Goal: Transaction & Acquisition: Book appointment/travel/reservation

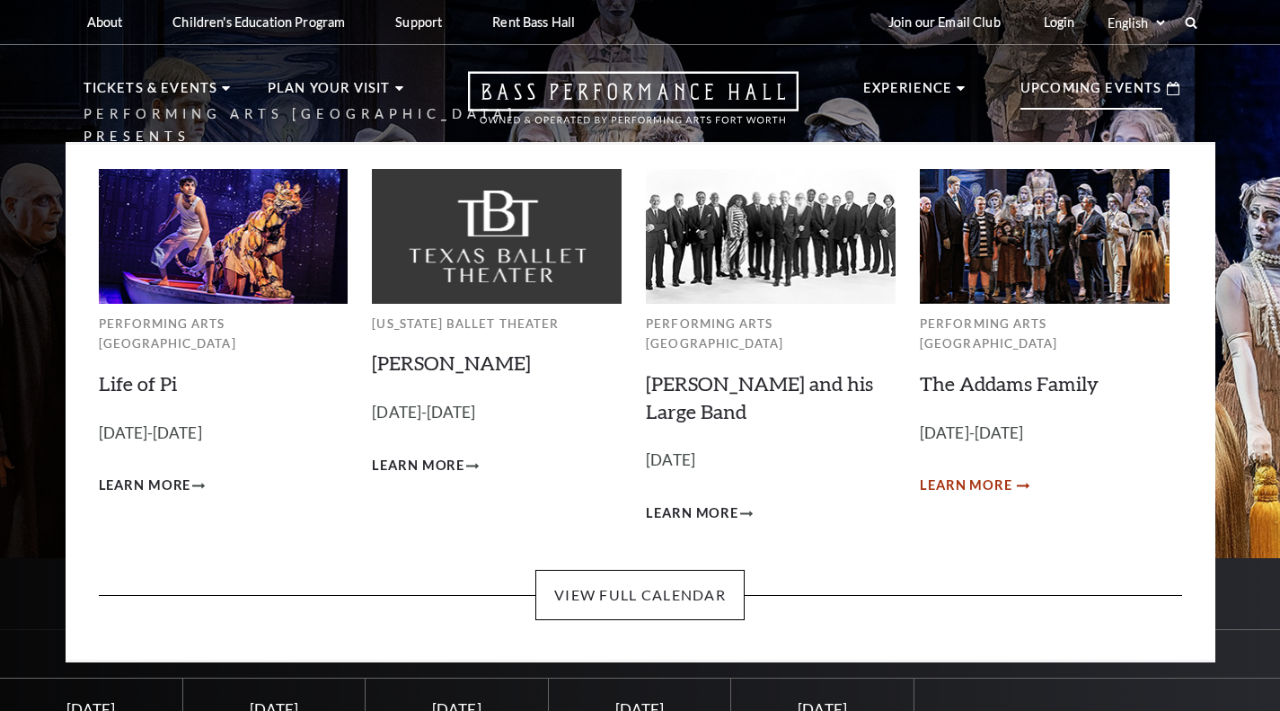
click at [968, 474] on span "Learn More" at bounding box center [966, 485] width 93 height 22
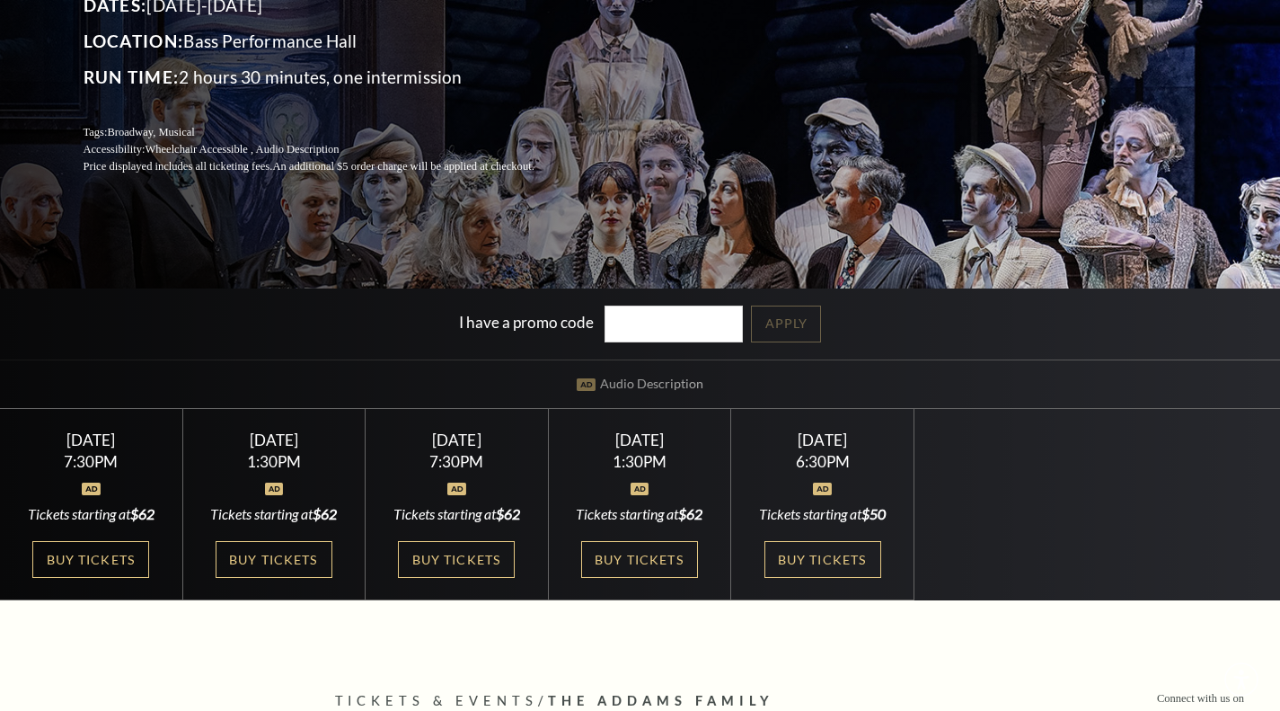
scroll to position [359, 0]
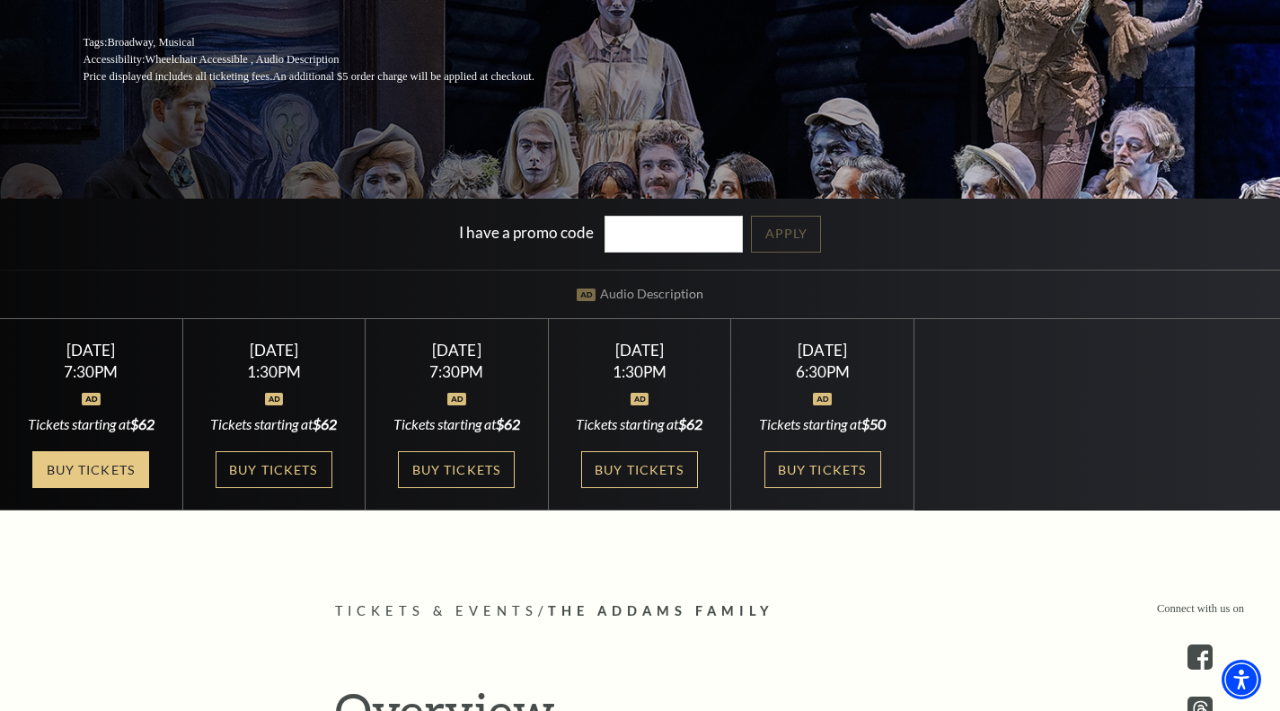
click at [128, 470] on link "Buy Tickets" at bounding box center [90, 469] width 117 height 37
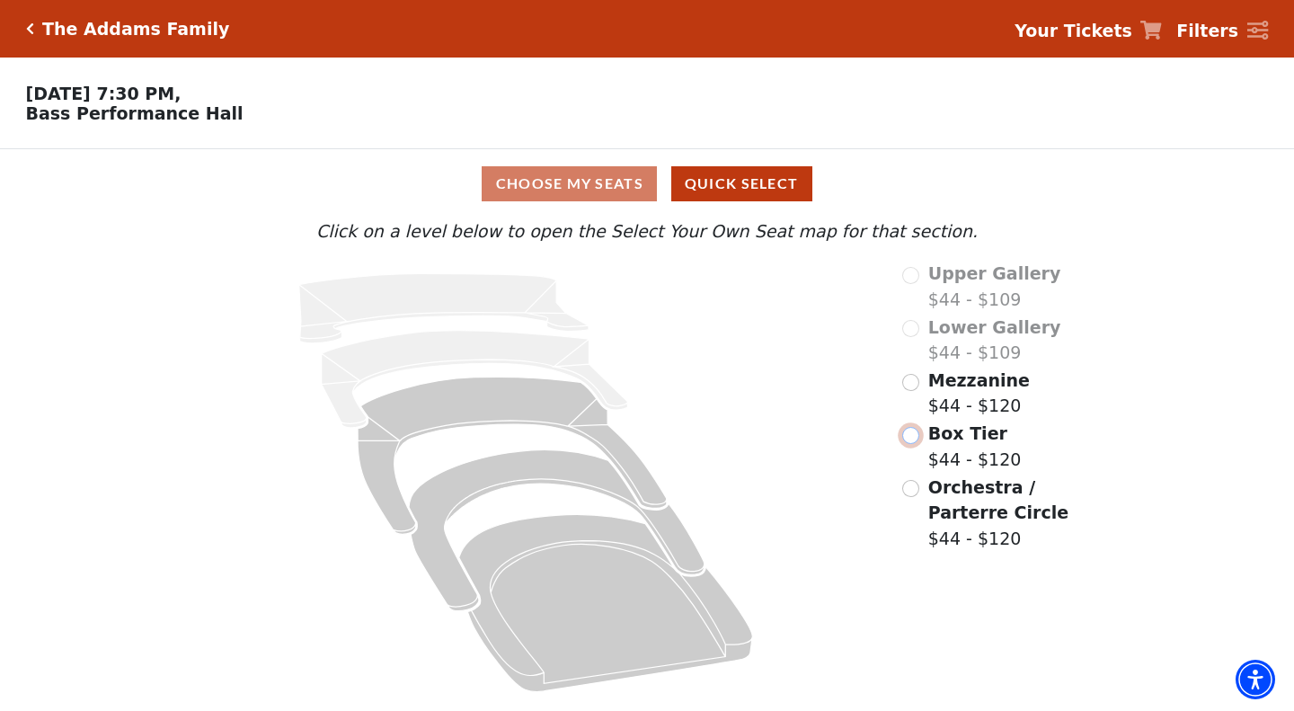
click at [910, 443] on input "Box Tier$44 - $120\a" at bounding box center [910, 435] width 17 height 17
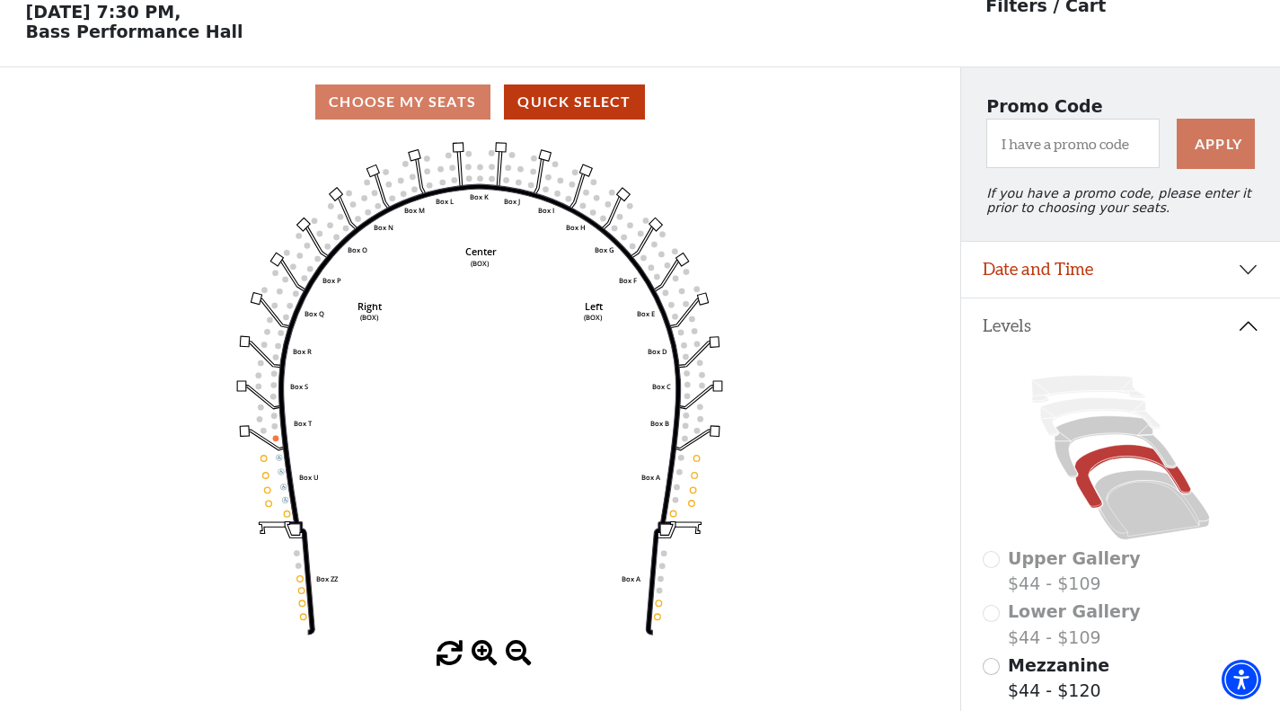
scroll to position [83, 0]
click at [1094, 443] on icon at bounding box center [1115, 446] width 121 height 62
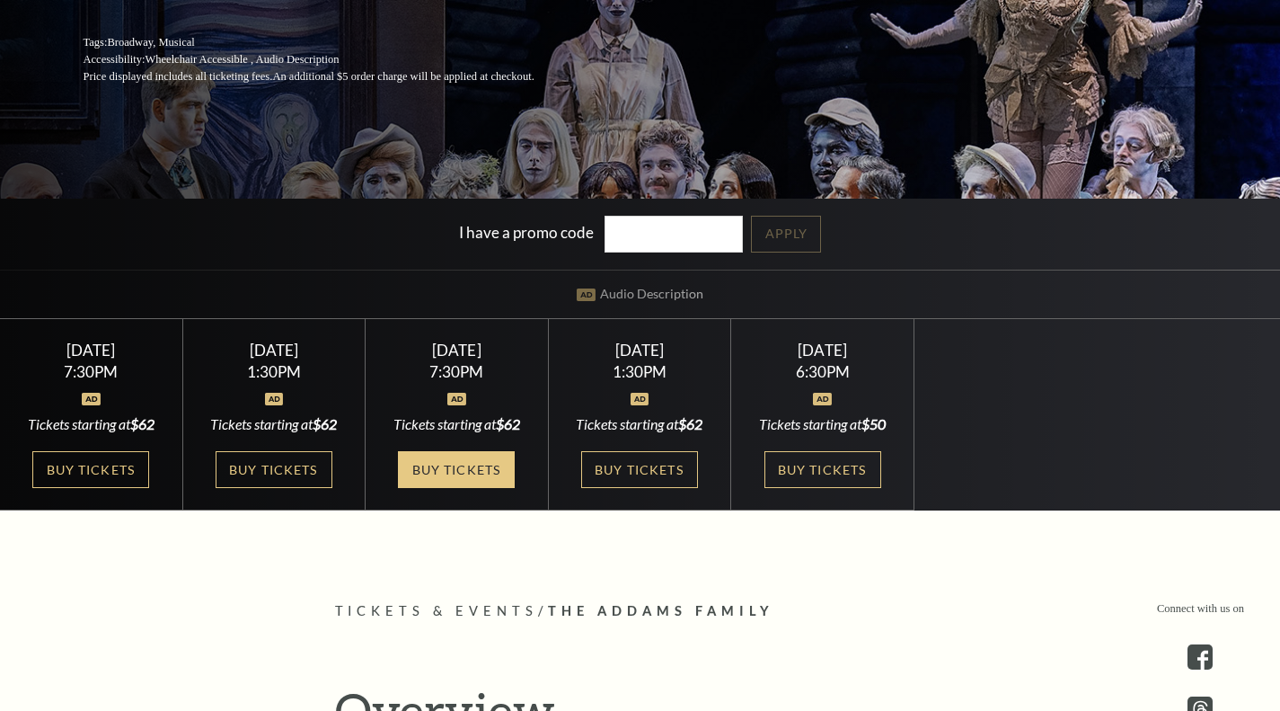
click at [465, 482] on link "Buy Tickets" at bounding box center [456, 469] width 117 height 37
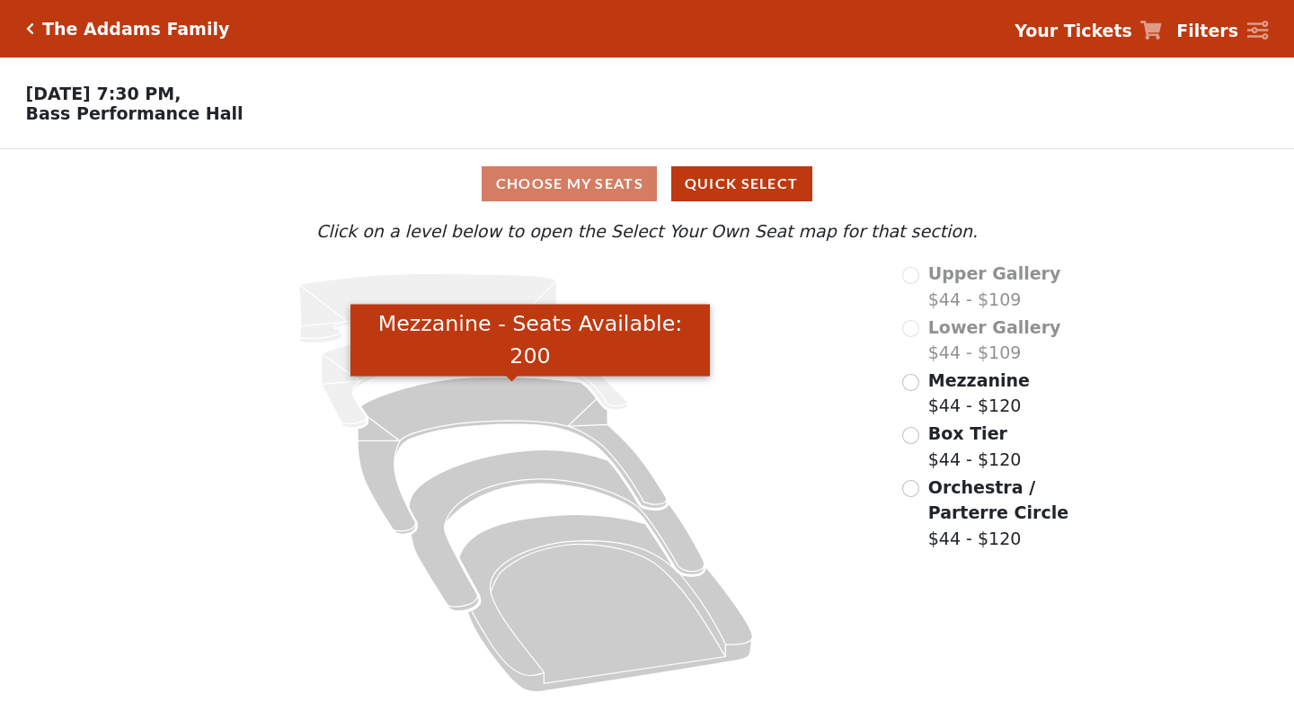
click at [552, 411] on icon "Mezzanine - Seats Available: 200" at bounding box center [512, 454] width 309 height 157
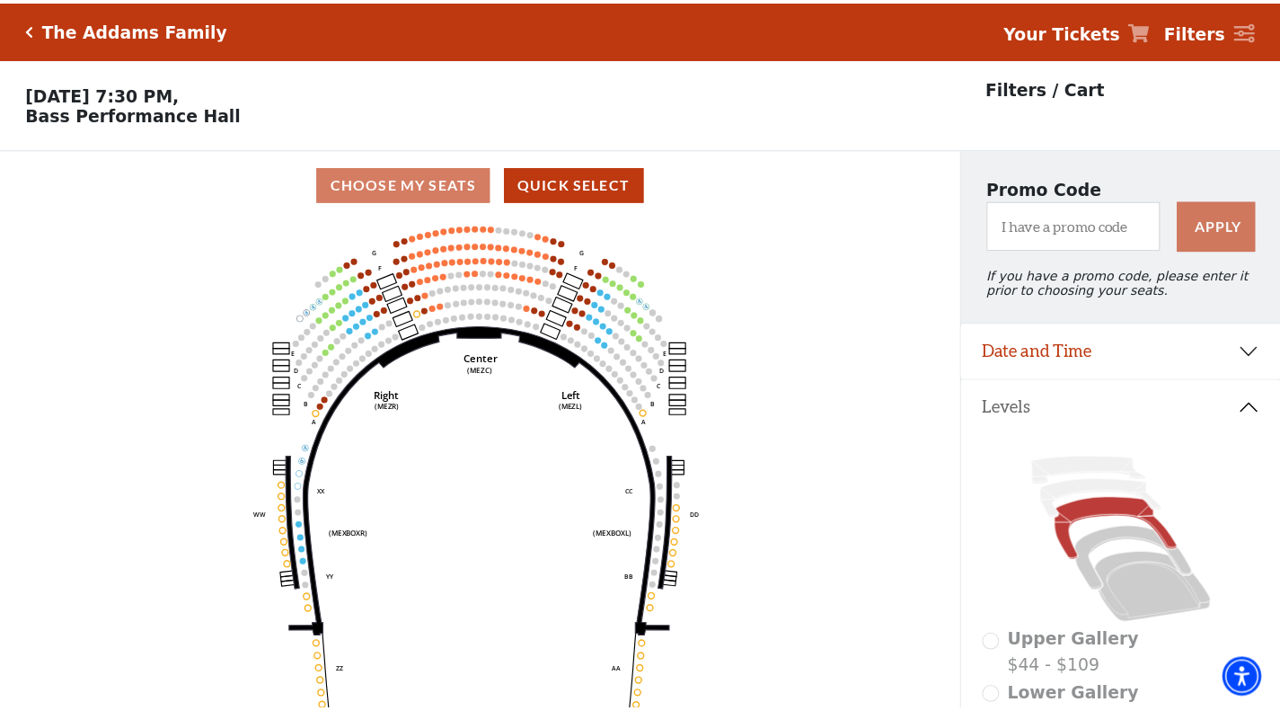
scroll to position [83, 0]
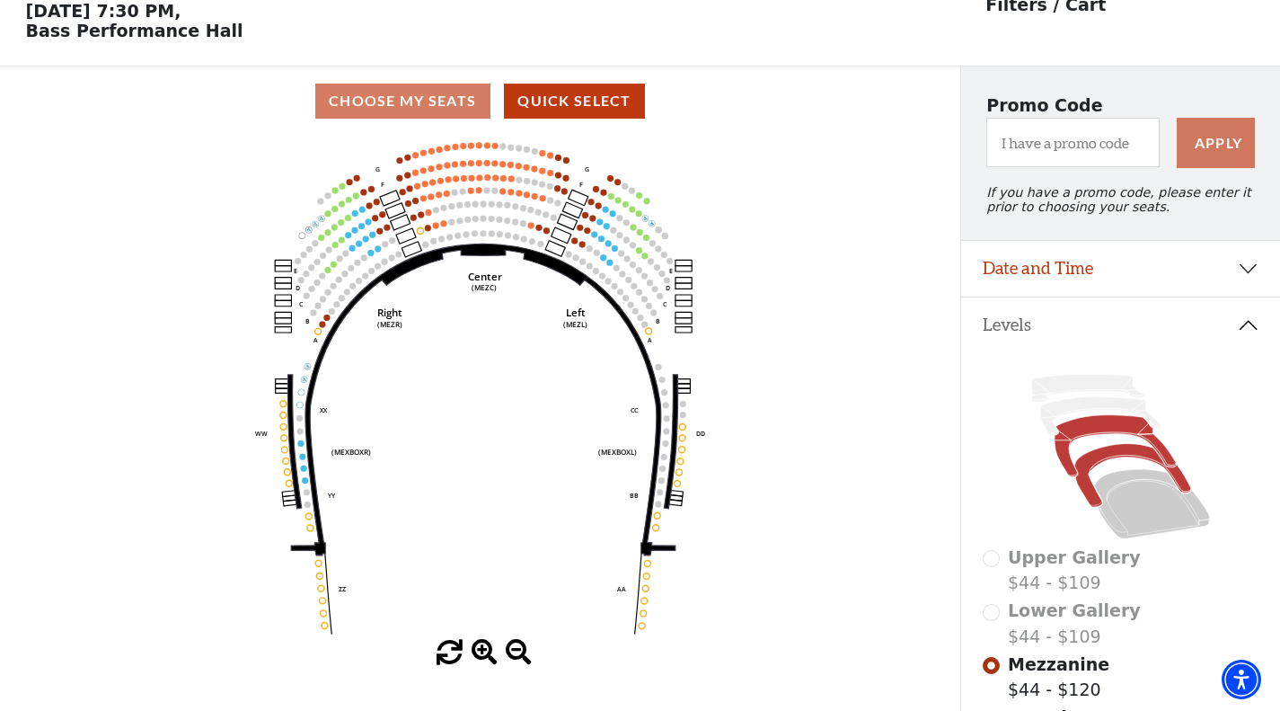
click at [1113, 464] on icon at bounding box center [1132, 475] width 116 height 63
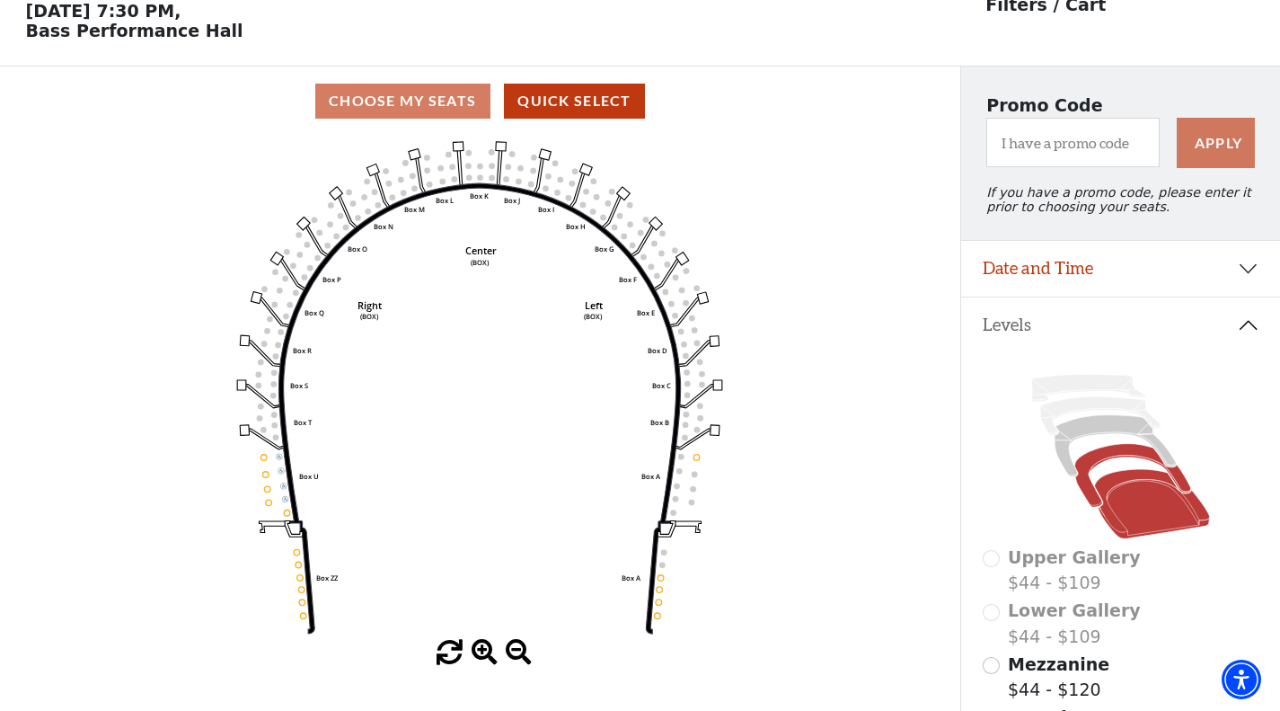
click at [1127, 486] on icon at bounding box center [1152, 505] width 116 height 70
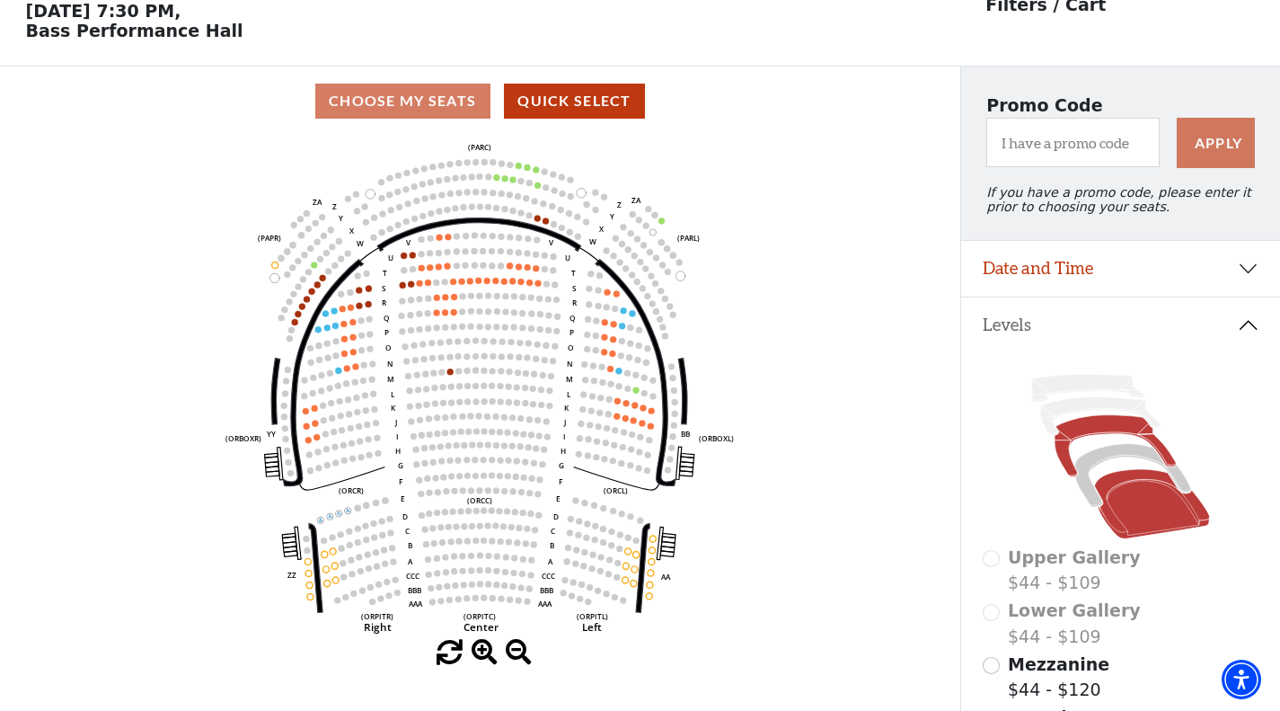
click at [1109, 434] on icon at bounding box center [1115, 446] width 121 height 62
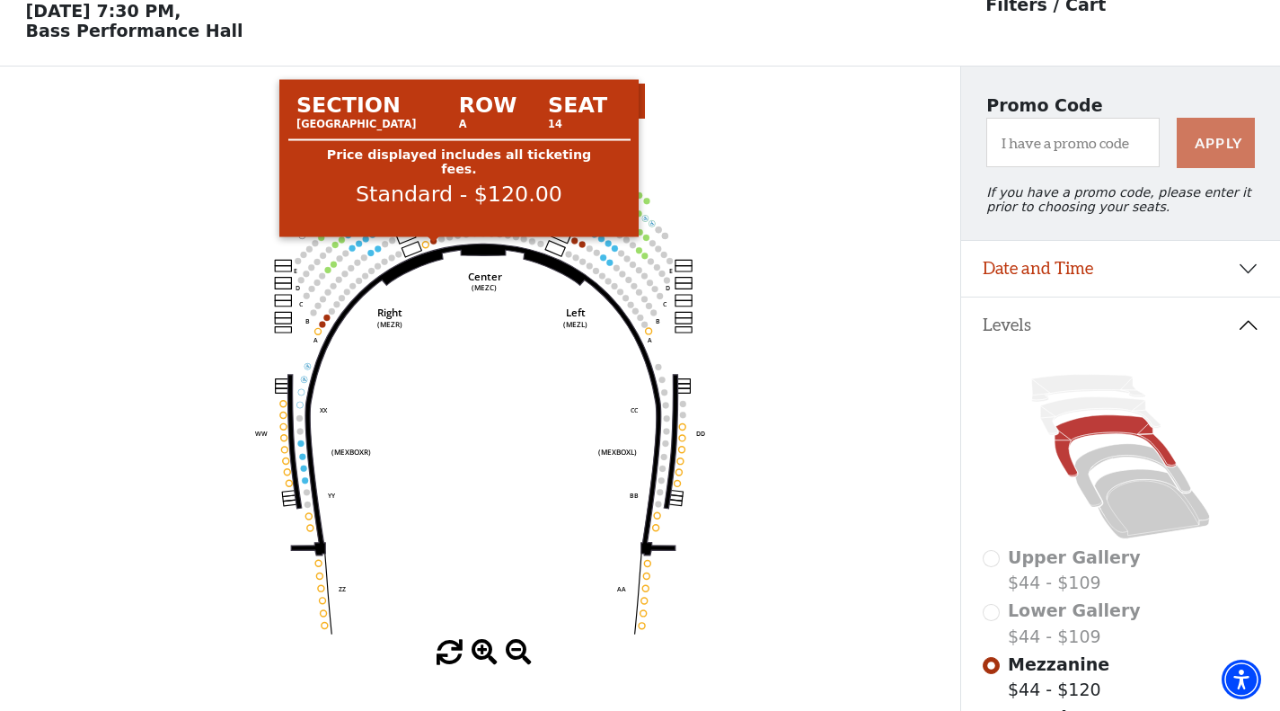
click at [431, 243] on circle at bounding box center [434, 240] width 6 height 6
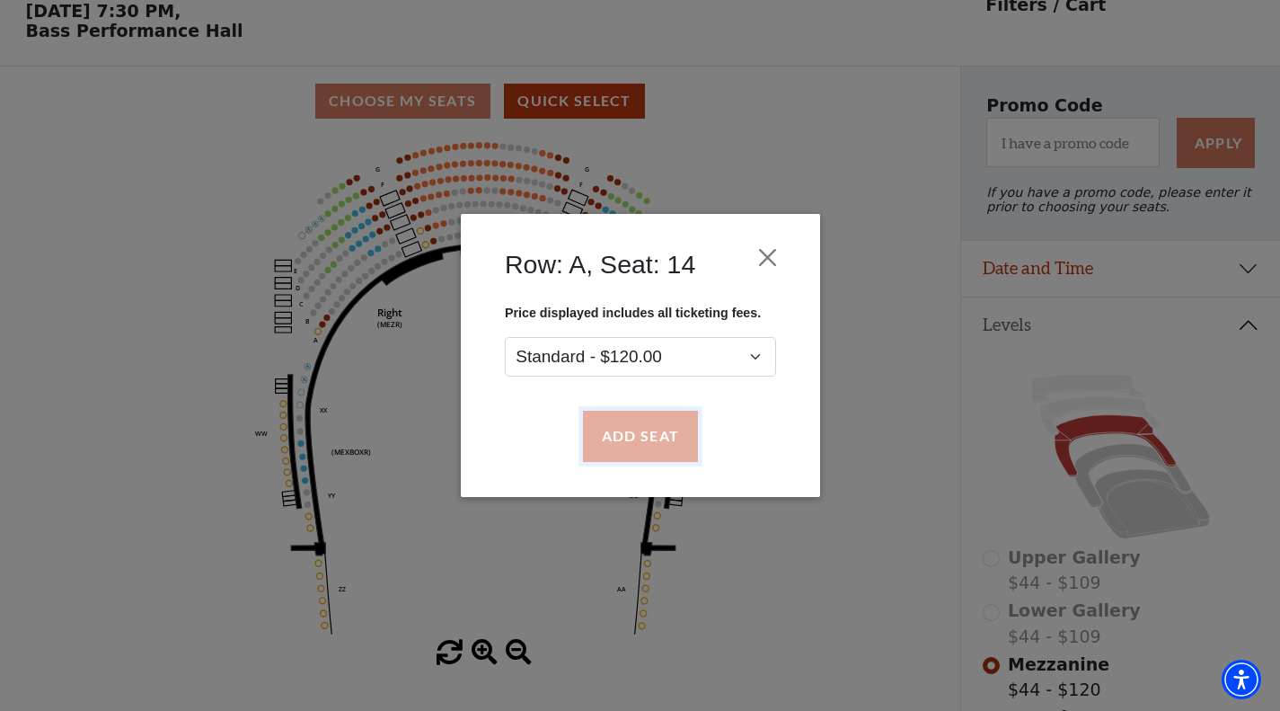
click at [609, 436] on button "Add Seat" at bounding box center [639, 436] width 115 height 50
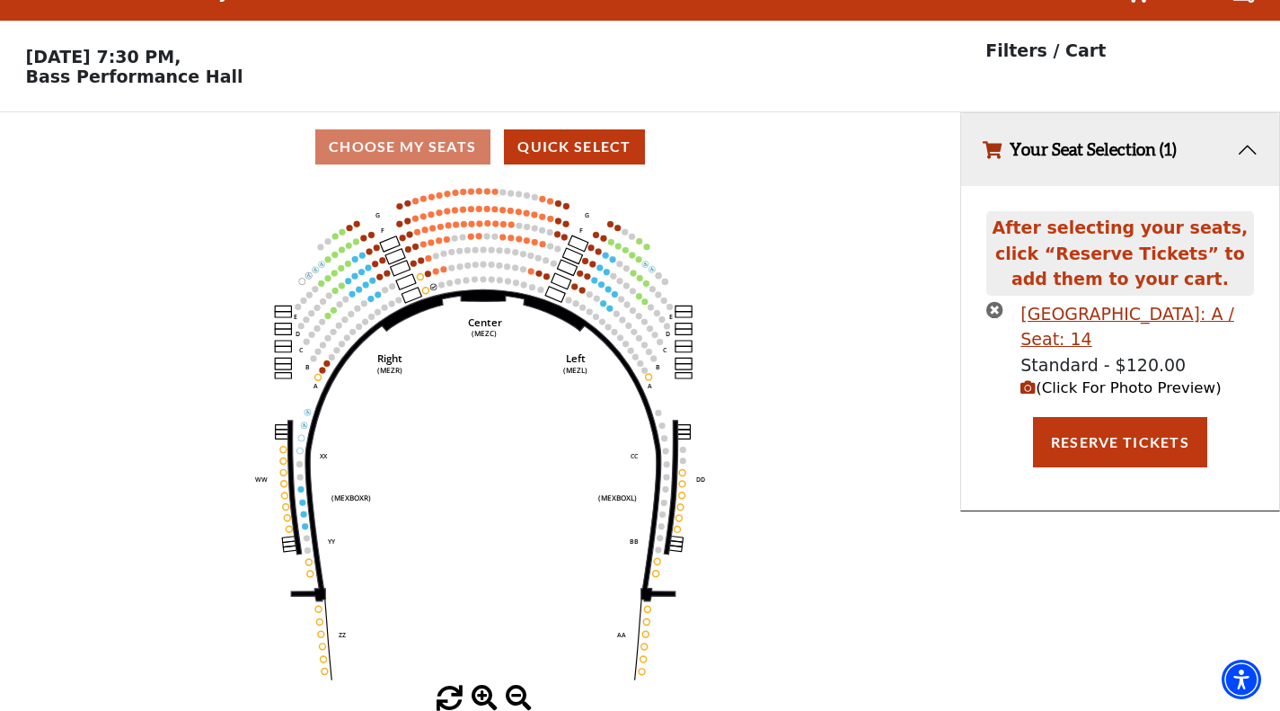
scroll to position [0, 0]
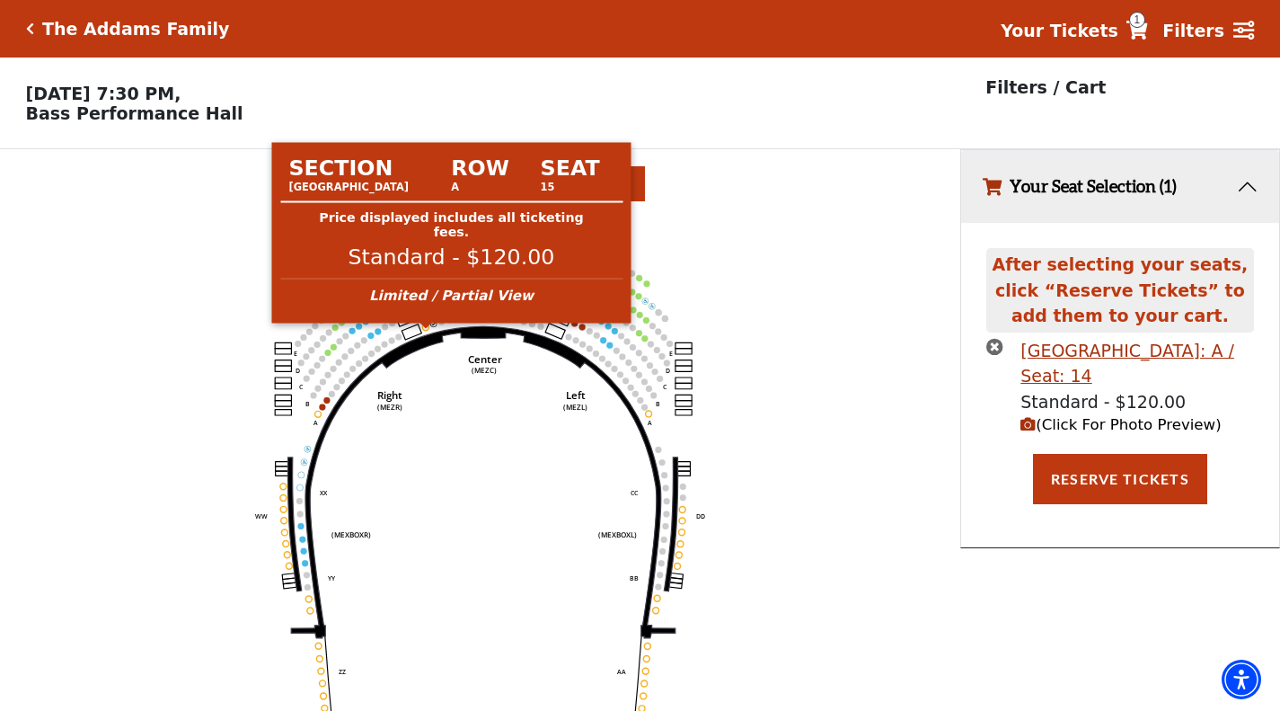
click at [428, 330] on circle at bounding box center [426, 326] width 6 height 6
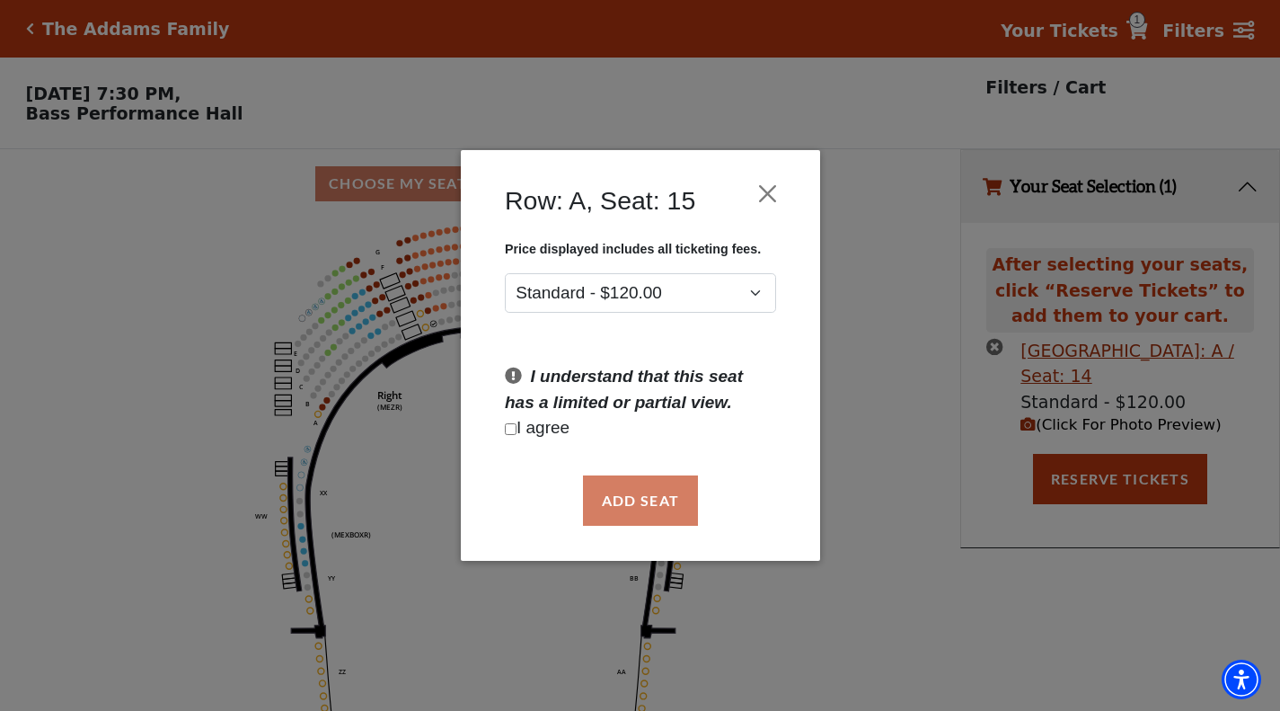
click at [513, 425] on input "Checkbox field" at bounding box center [511, 429] width 12 height 12
checkbox input "true"
click at [632, 503] on button "Add Seat" at bounding box center [639, 500] width 115 height 50
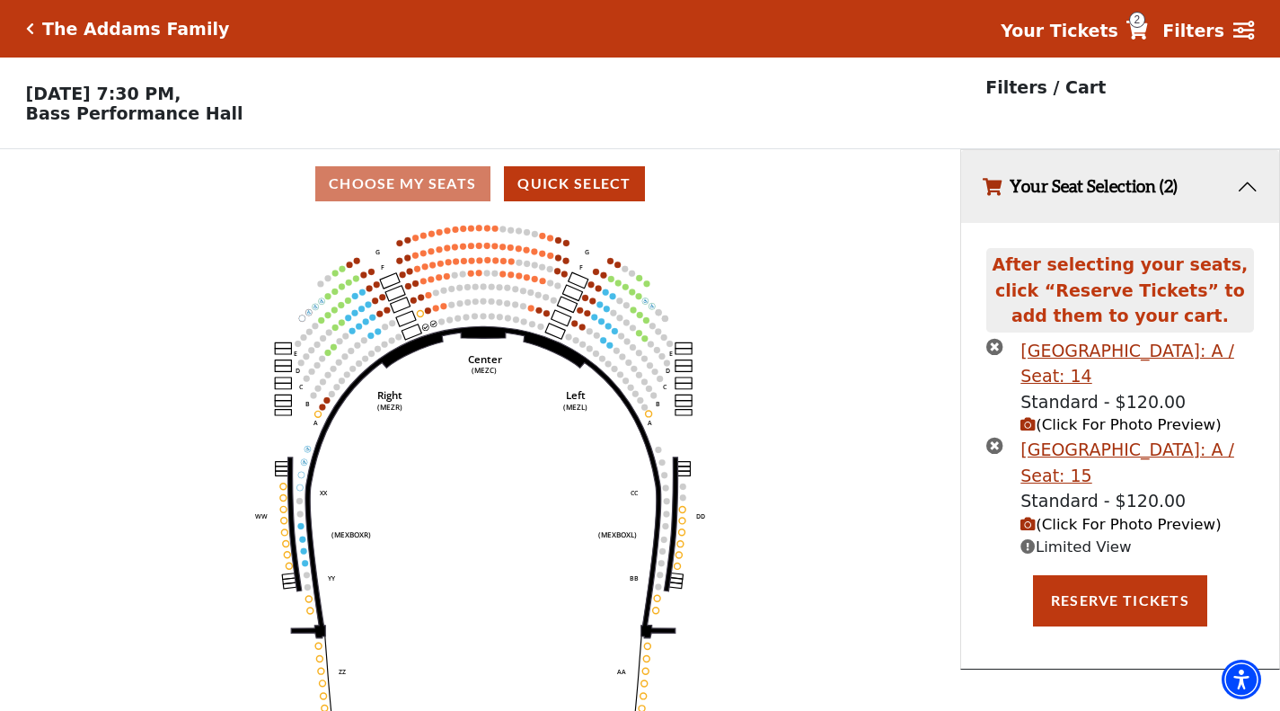
click at [1058, 528] on span "(Click For Photo Preview)" at bounding box center [1121, 524] width 200 height 17
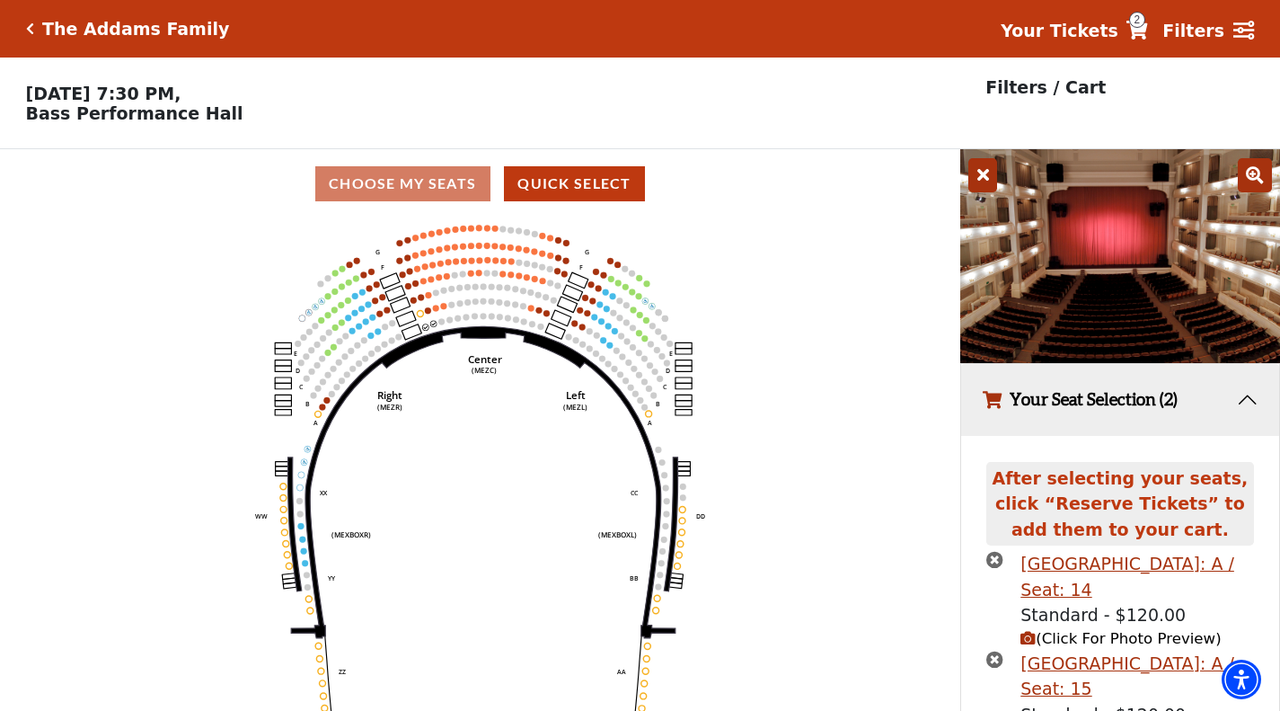
click at [1045, 643] on span "(Click For Photo Preview)" at bounding box center [1121, 638] width 200 height 17
click at [1243, 405] on button "Your Seat Selection (2)" at bounding box center [1120, 400] width 318 height 73
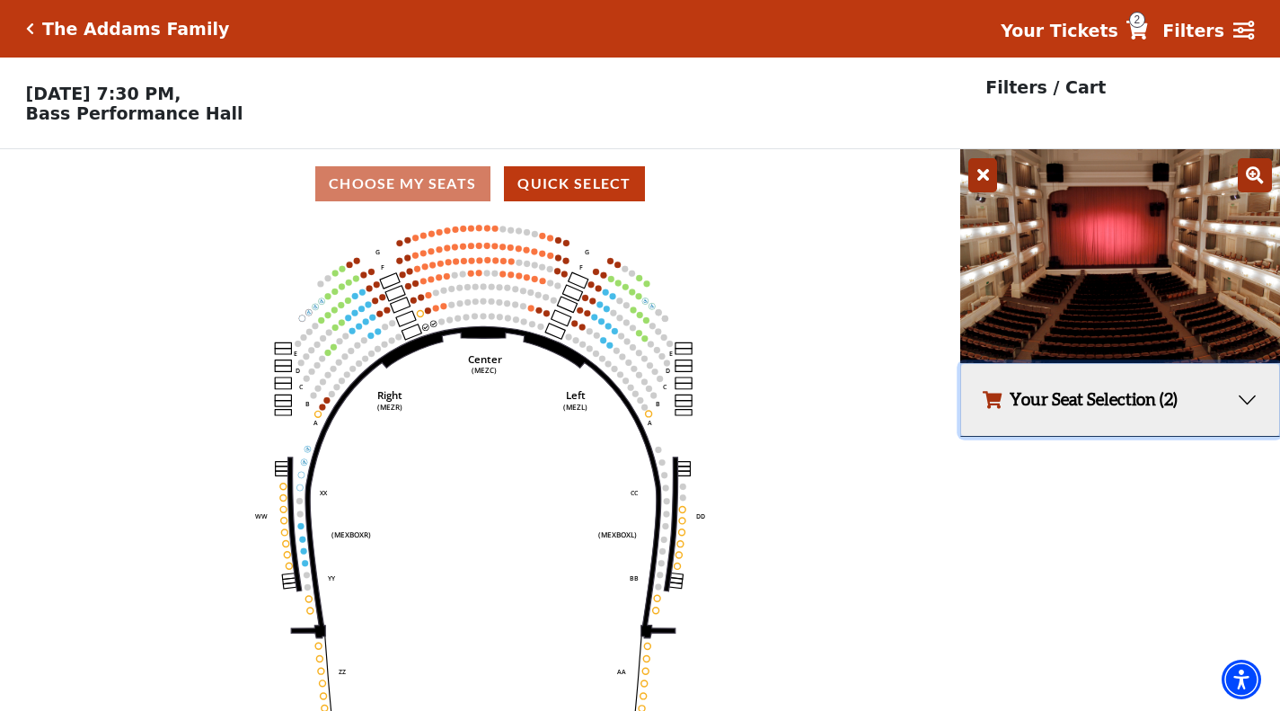
click at [1243, 405] on button "Your Seat Selection (2)" at bounding box center [1120, 400] width 318 height 73
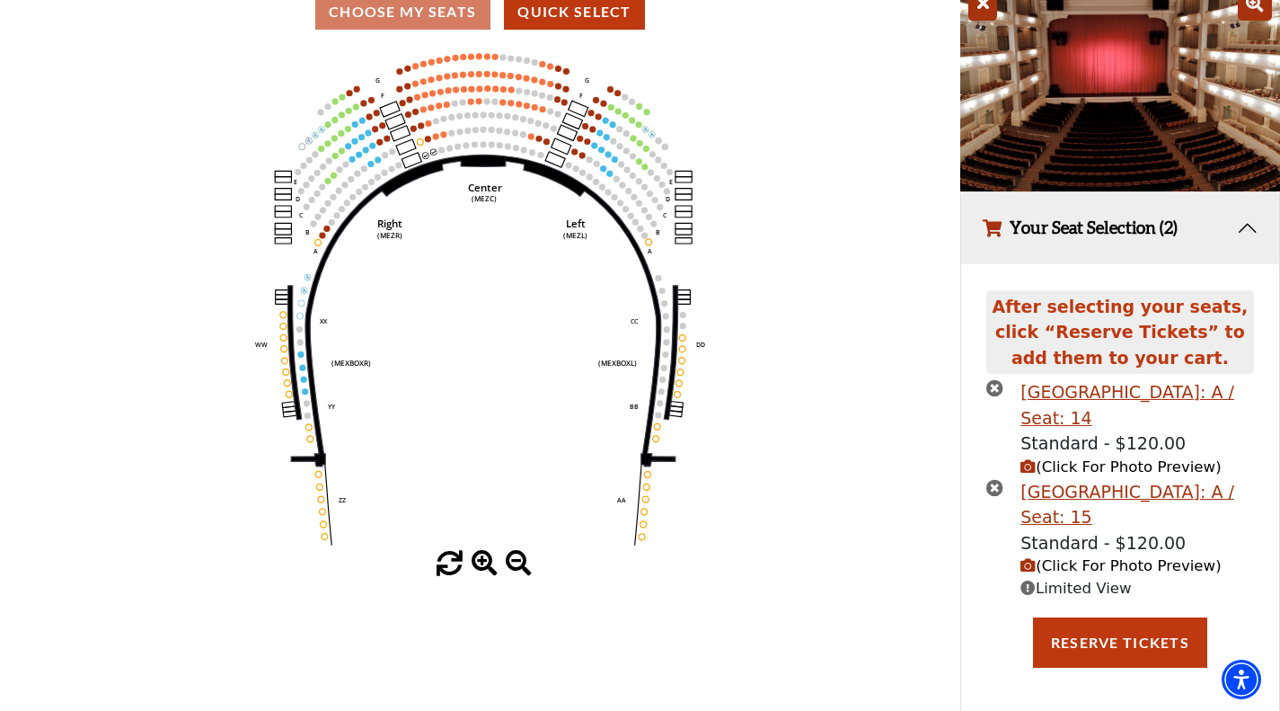
scroll to position [179, 0]
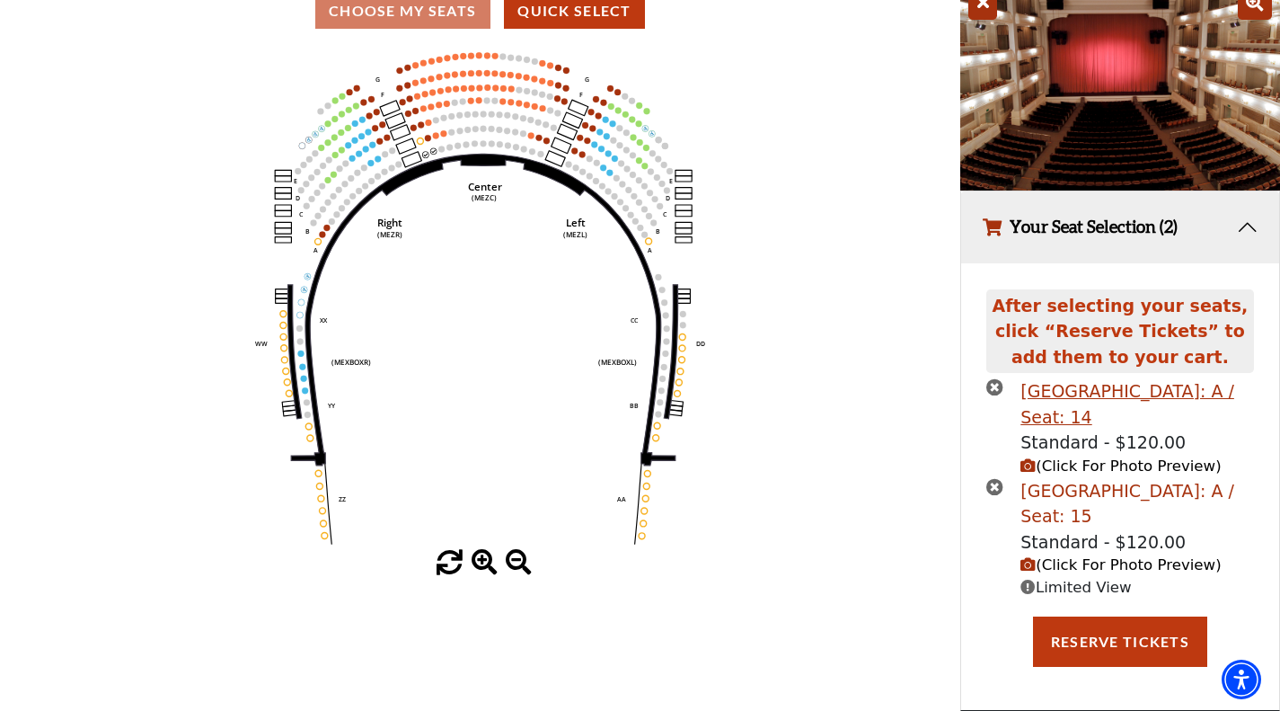
click at [1040, 524] on div "[GEOGRAPHIC_DATA]: A / Seat: 15" at bounding box center [1137, 503] width 233 height 51
click at [1042, 493] on div "[GEOGRAPHIC_DATA]: A / Seat: 15" at bounding box center [1137, 503] width 233 height 51
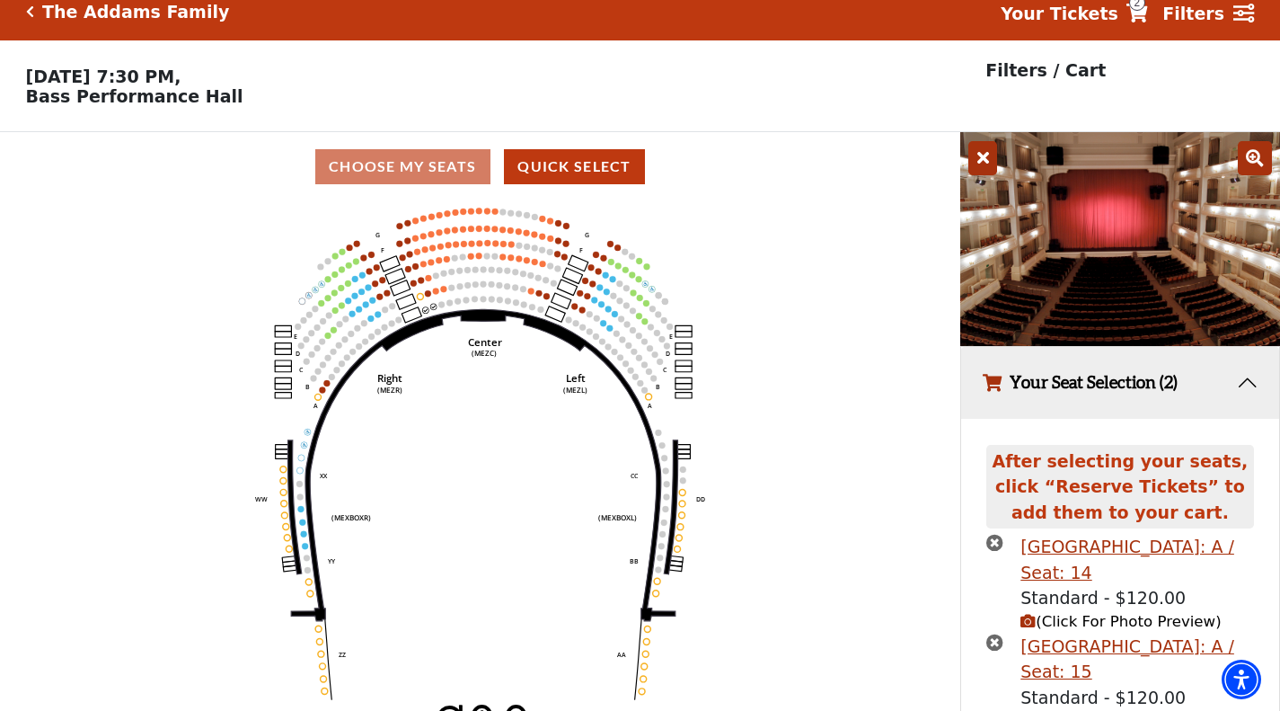
scroll to position [0, 0]
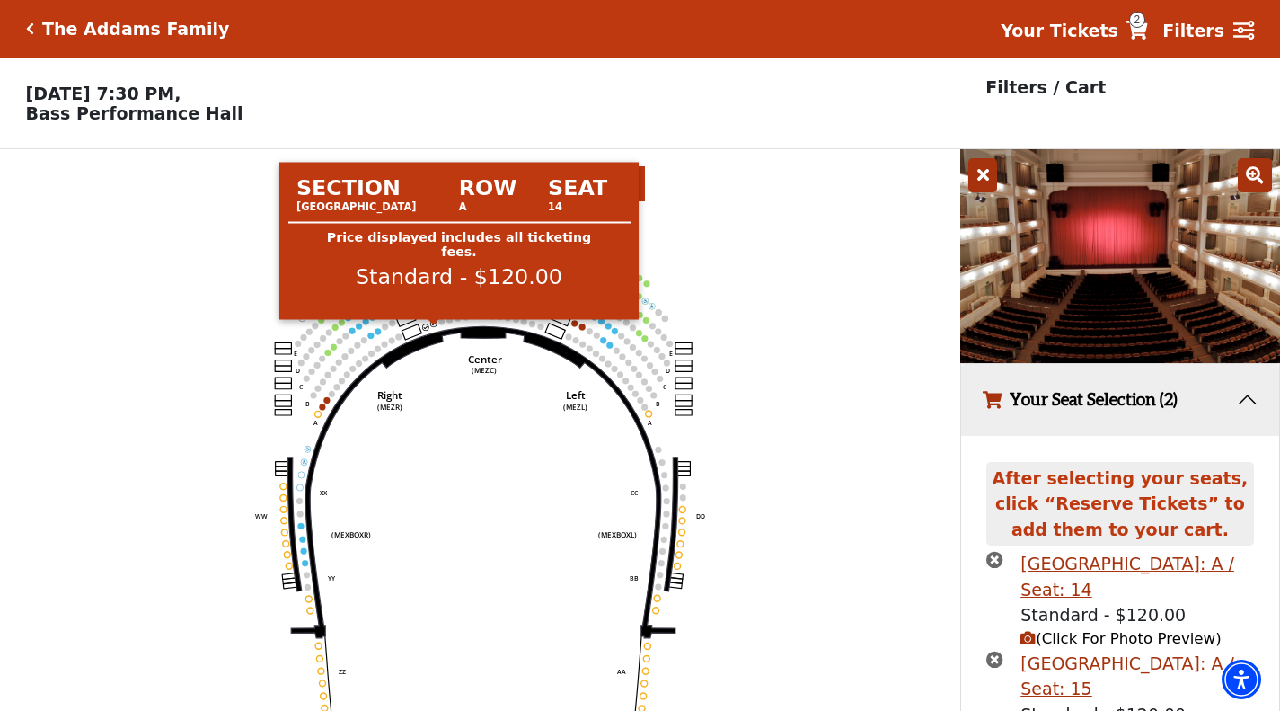
click at [435, 326] on circle at bounding box center [434, 323] width 6 height 6
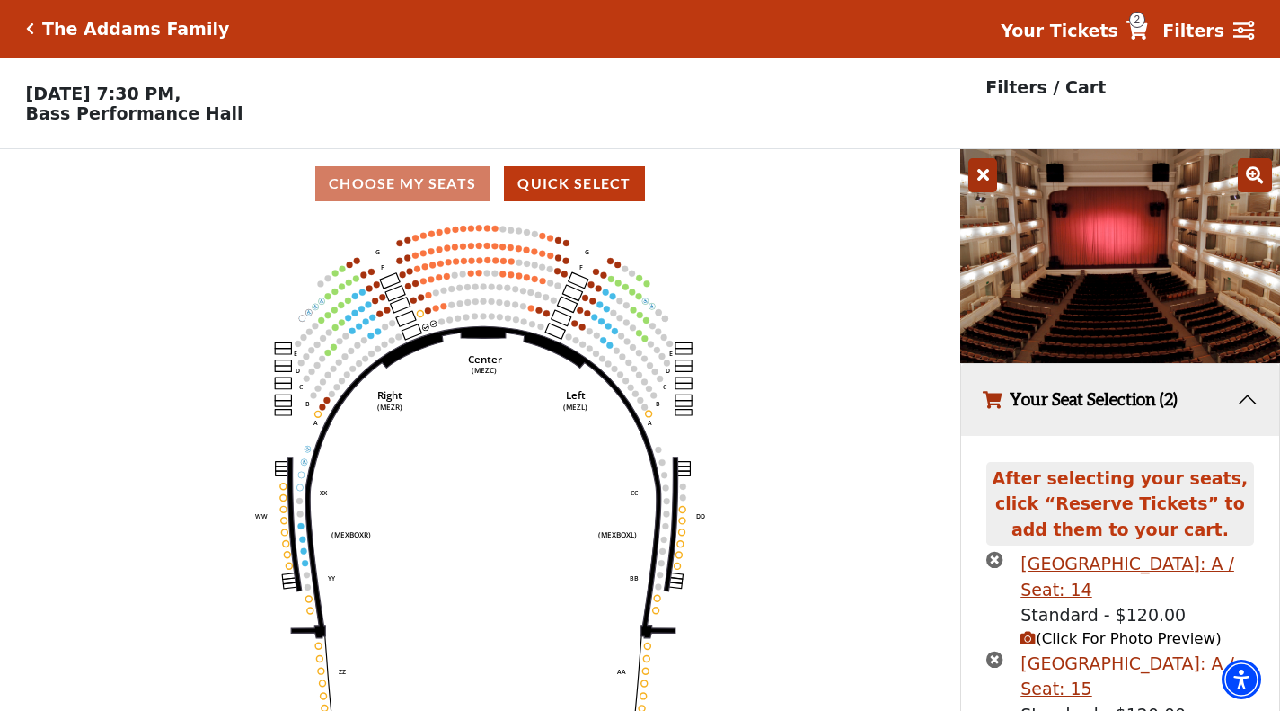
click at [995, 662] on icon "times-circle" at bounding box center [994, 658] width 17 height 17
click at [1092, 642] on span "(Click For Photo Preview)" at bounding box center [1121, 638] width 200 height 17
click at [1242, 396] on button "Your Seat Selection (1)" at bounding box center [1120, 400] width 318 height 73
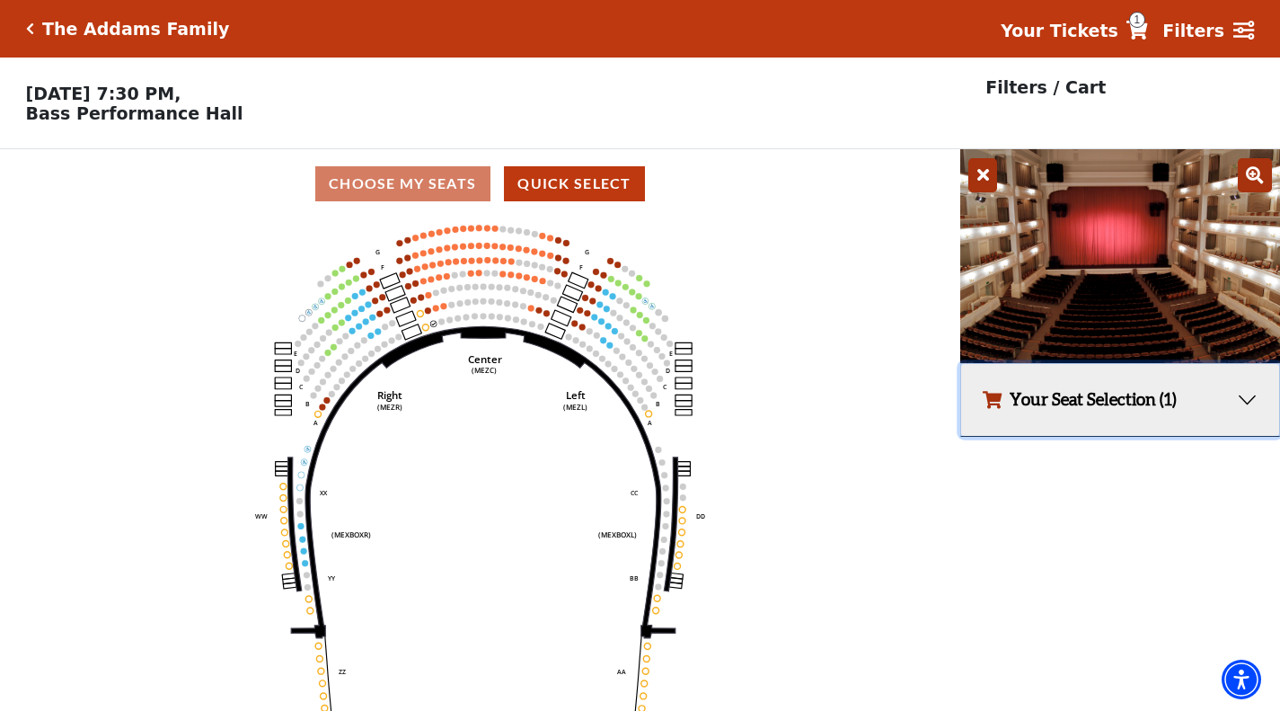
click at [1241, 394] on button "Your Seat Selection (1)" at bounding box center [1120, 400] width 318 height 73
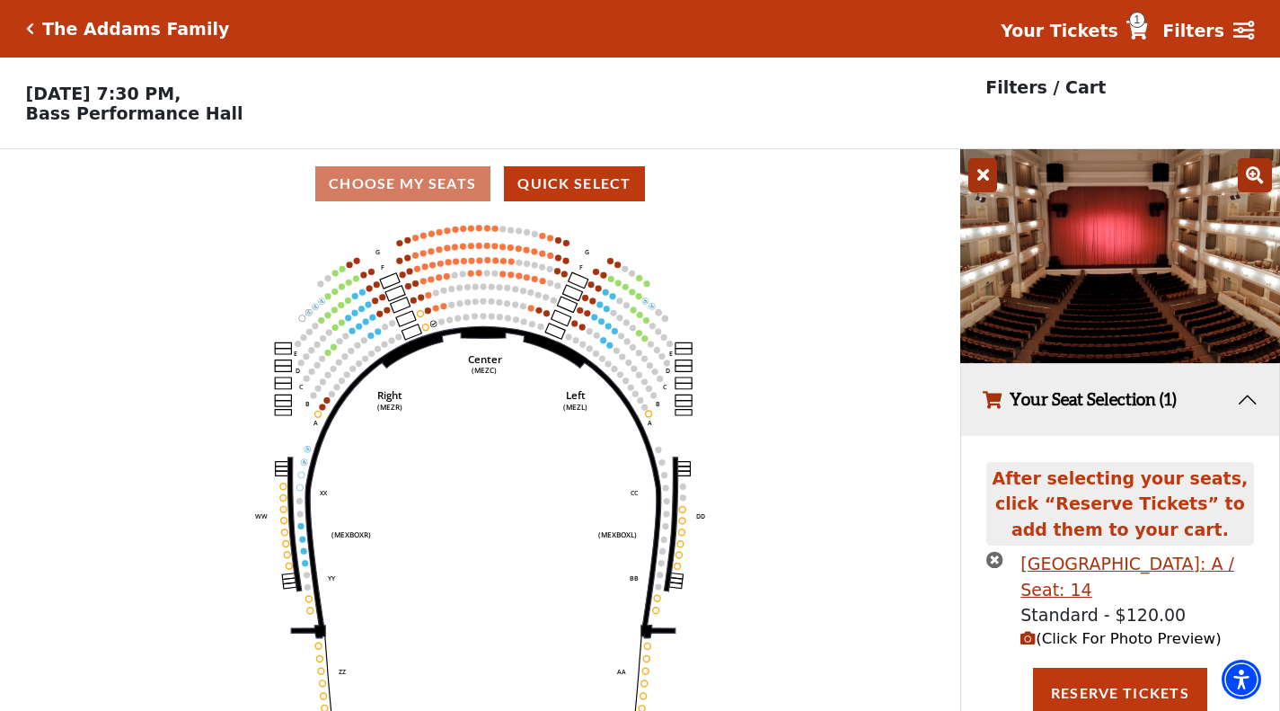
click at [1258, 184] on icon at bounding box center [1255, 175] width 34 height 34
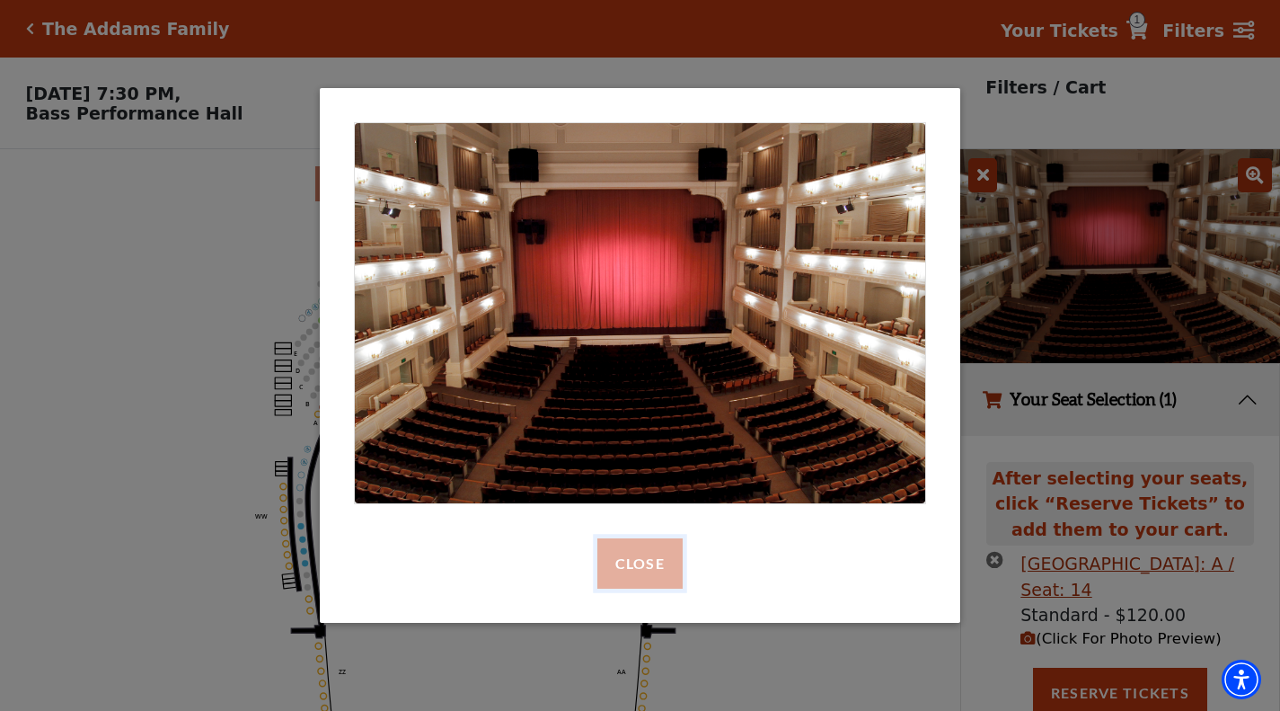
click at [647, 562] on button "Close" at bounding box center [639, 563] width 85 height 50
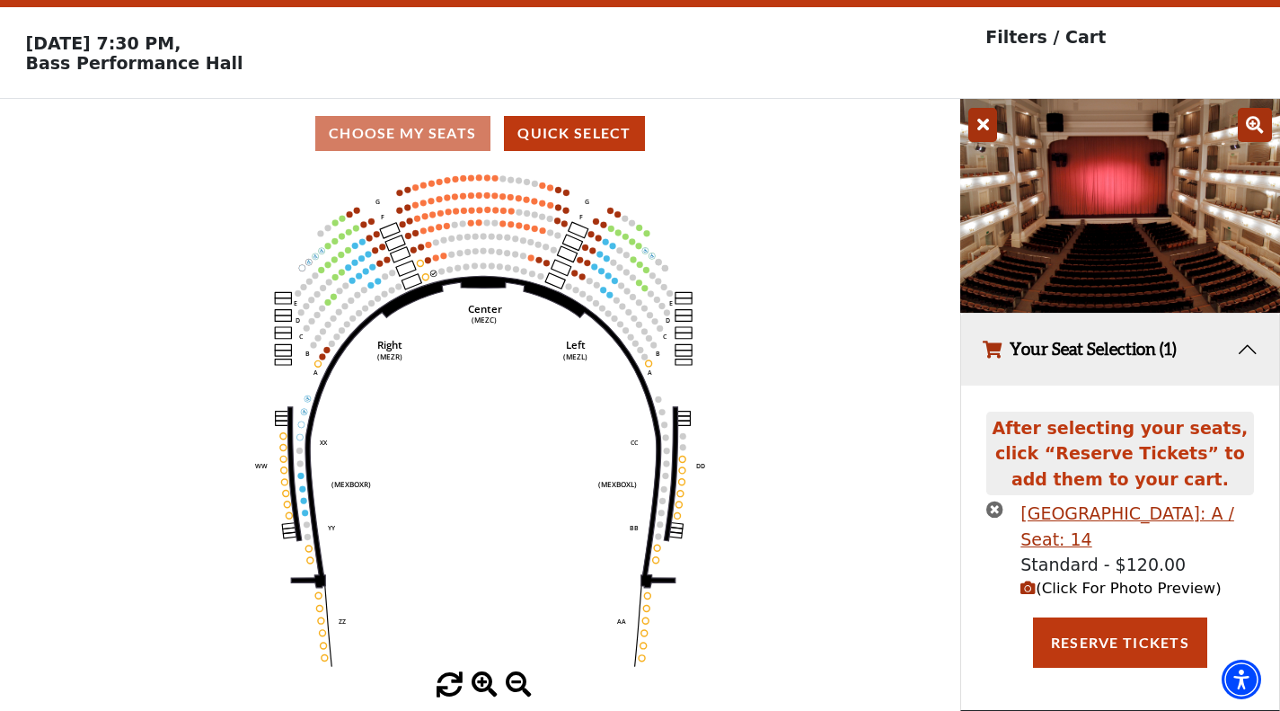
scroll to position [57, 0]
click at [994, 122] on icon at bounding box center [982, 125] width 29 height 34
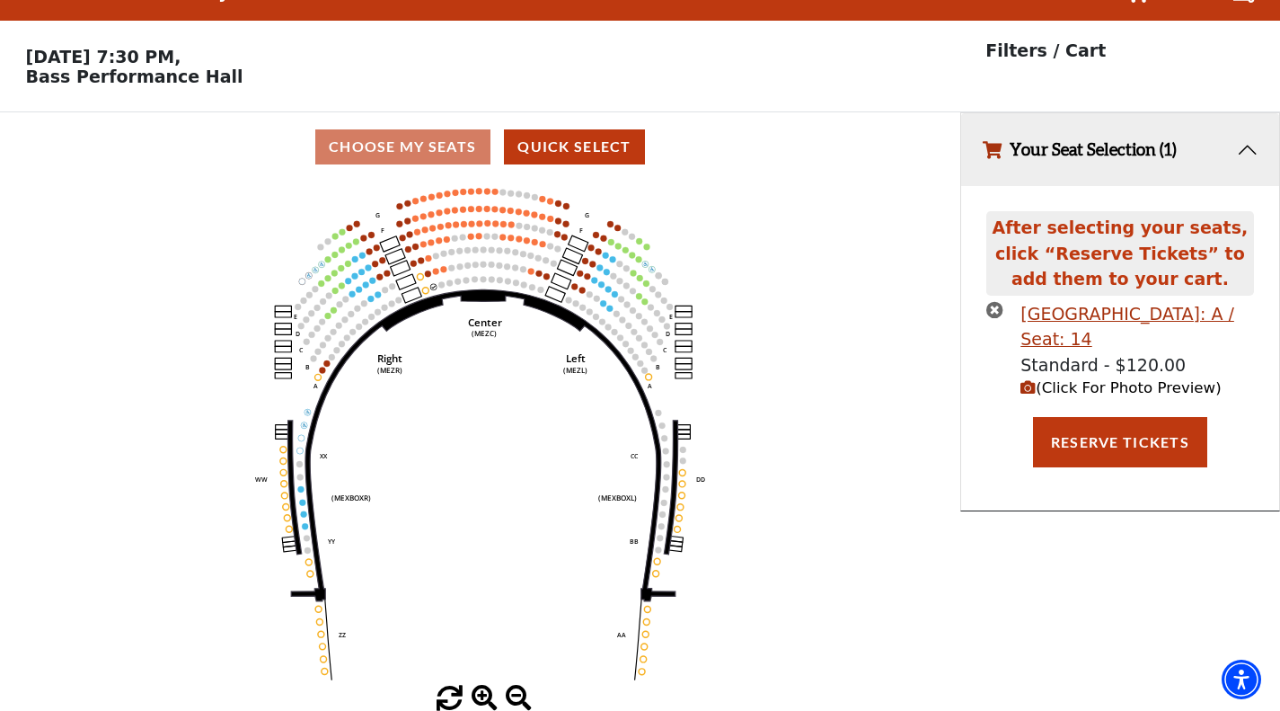
scroll to position [43, 0]
